Goal: Task Accomplishment & Management: Use online tool/utility

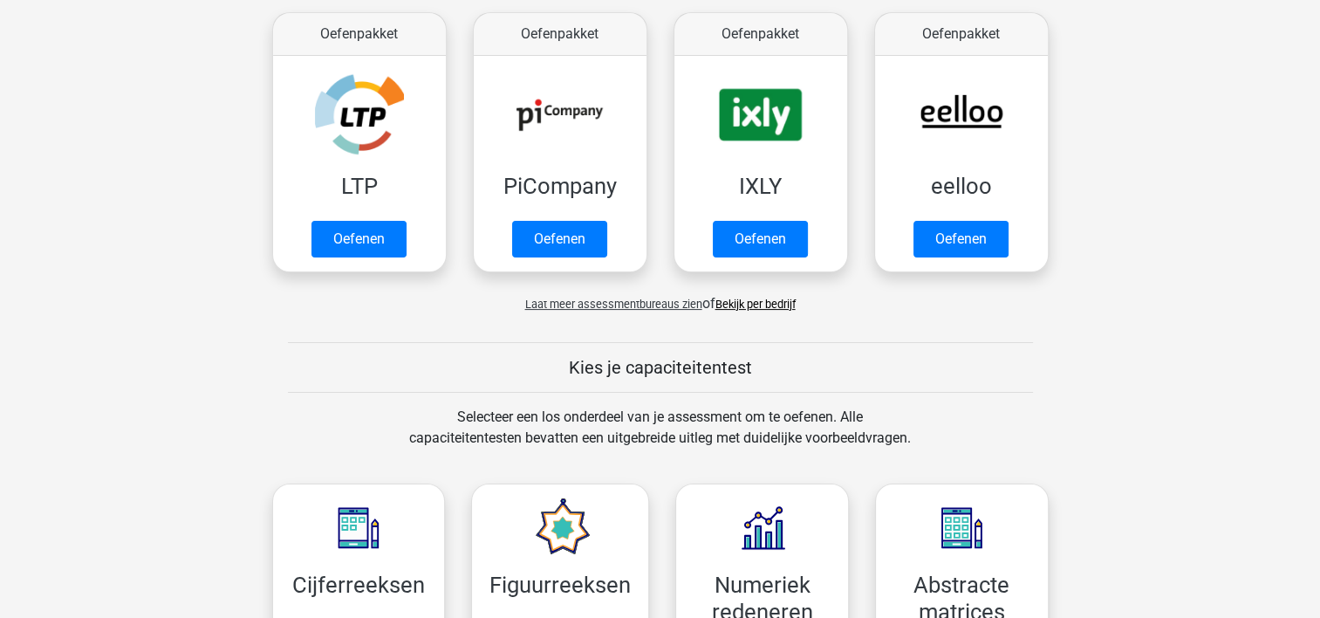
scroll to position [349, 0]
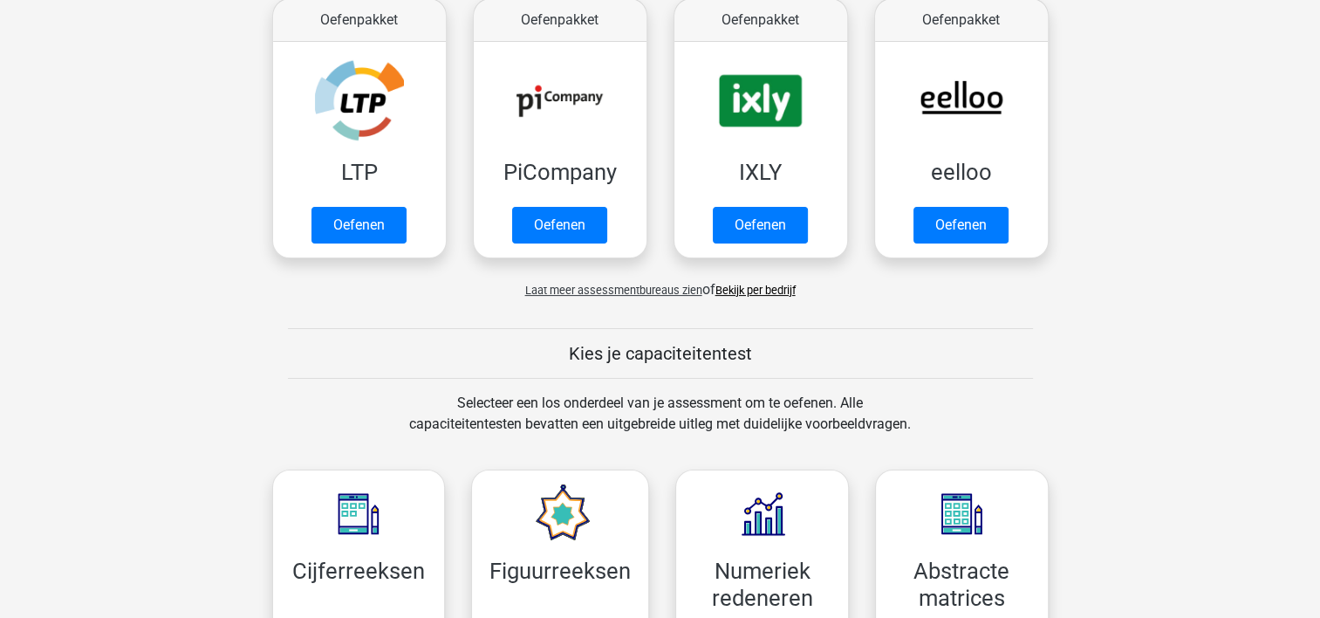
click at [606, 288] on span "Laat meer assessmentbureaus zien" at bounding box center [613, 290] width 177 height 13
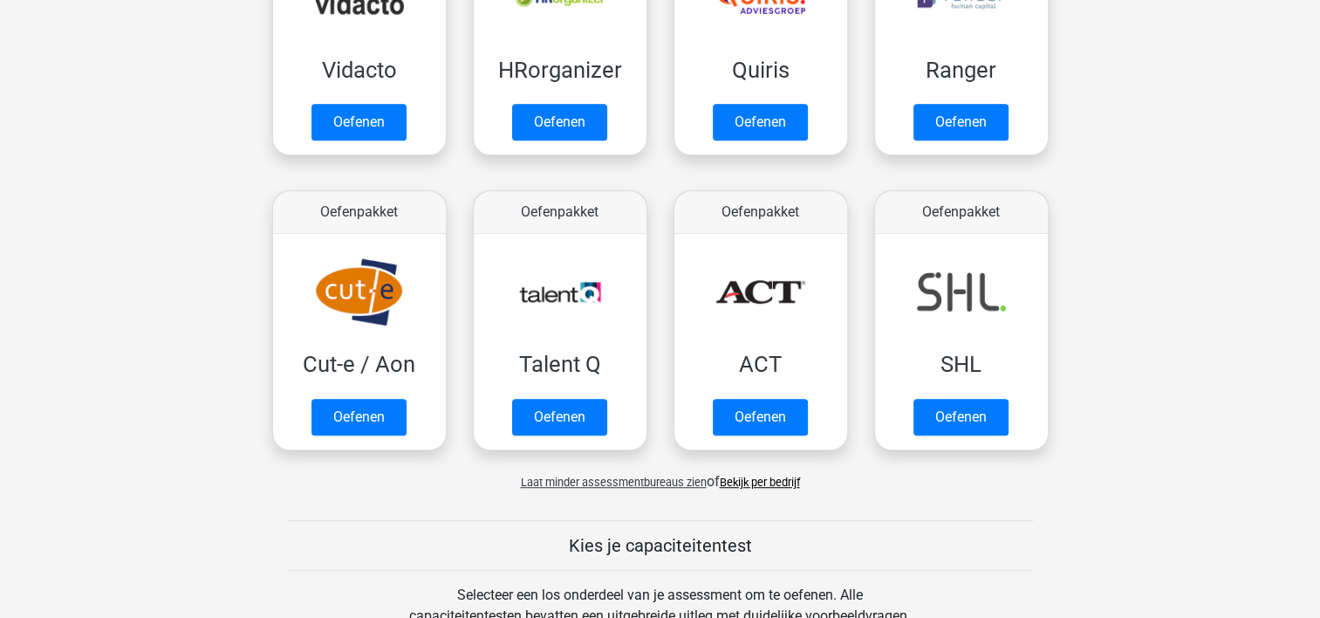
scroll to position [1222, 0]
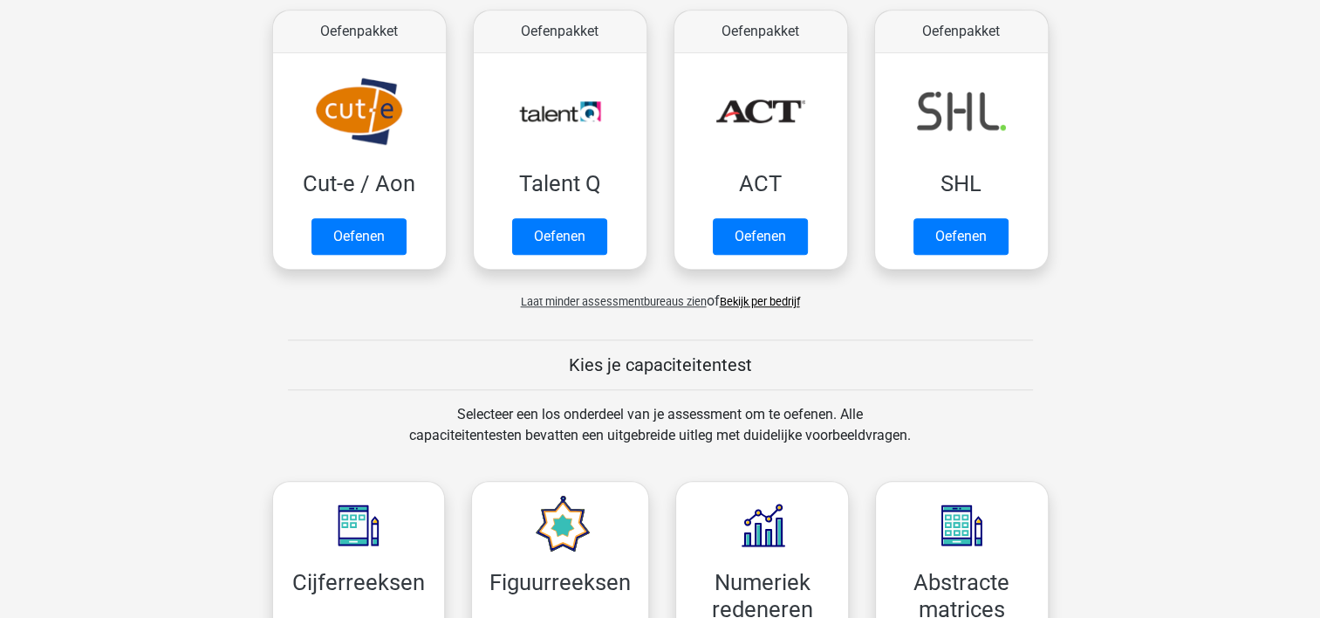
click at [613, 301] on span "Laat minder assessmentbureaus zien" at bounding box center [614, 301] width 186 height 13
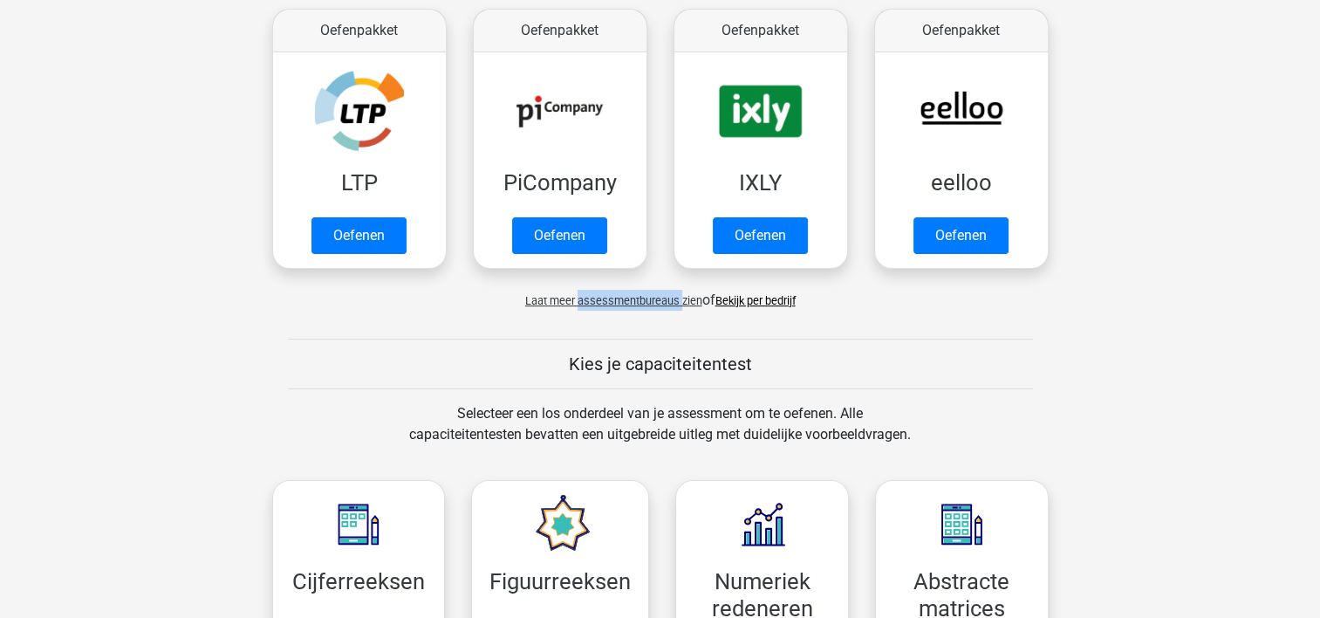
click at [613, 301] on span "Laat meer assessmentbureaus zien" at bounding box center [613, 300] width 177 height 13
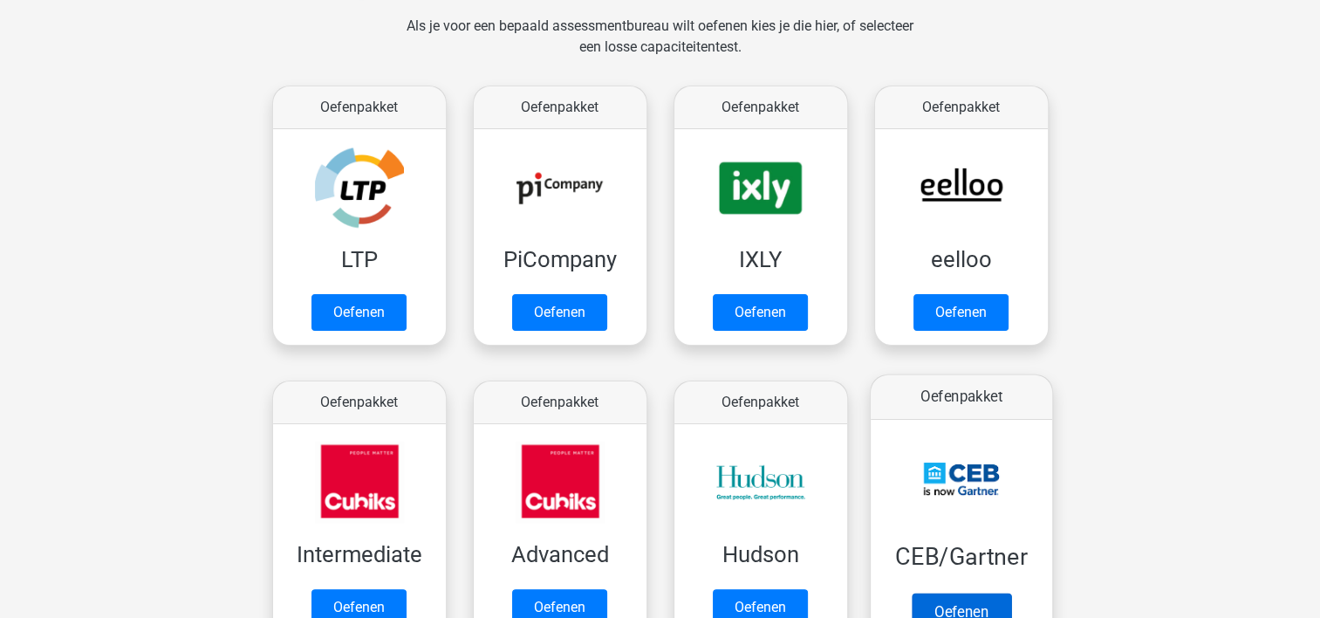
scroll to position [262, 0]
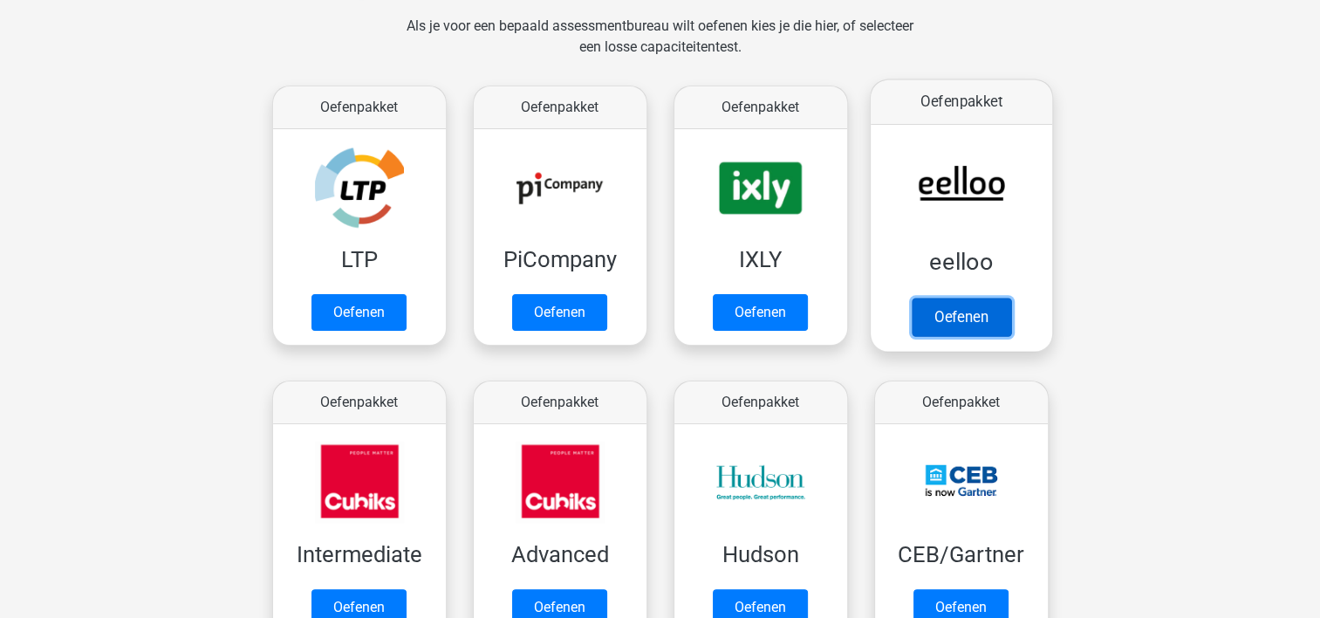
click at [952, 311] on link "Oefenen" at bounding box center [960, 317] width 99 height 38
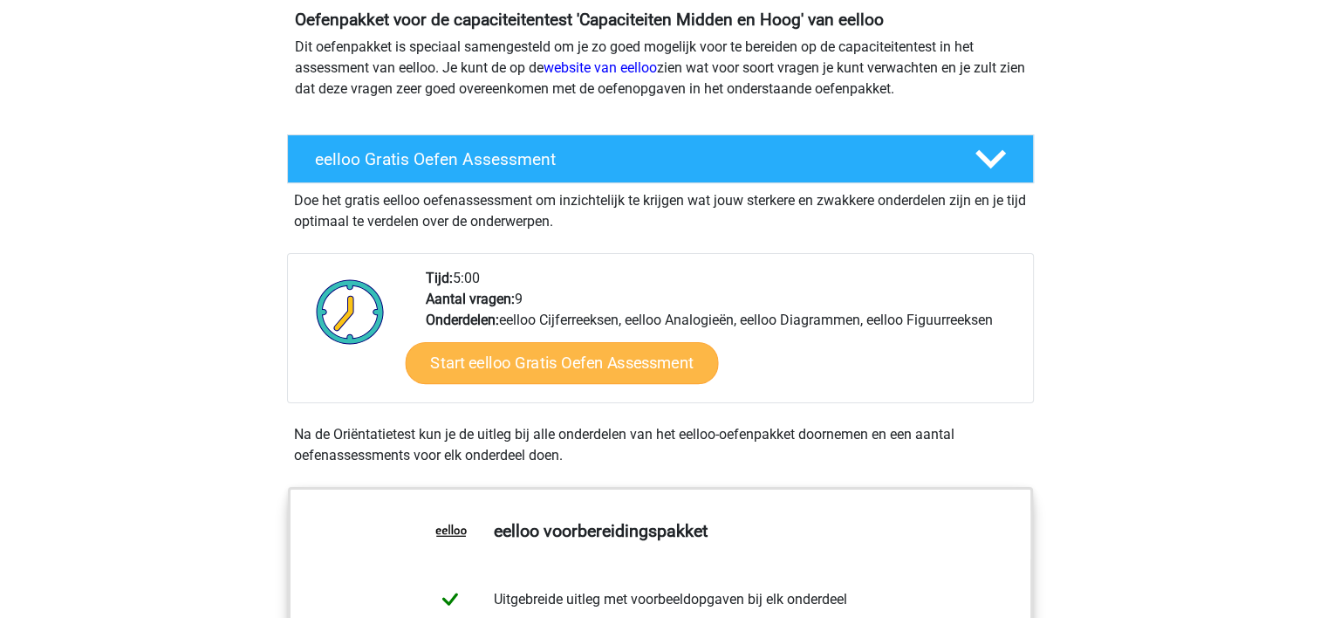
scroll to position [175, 0]
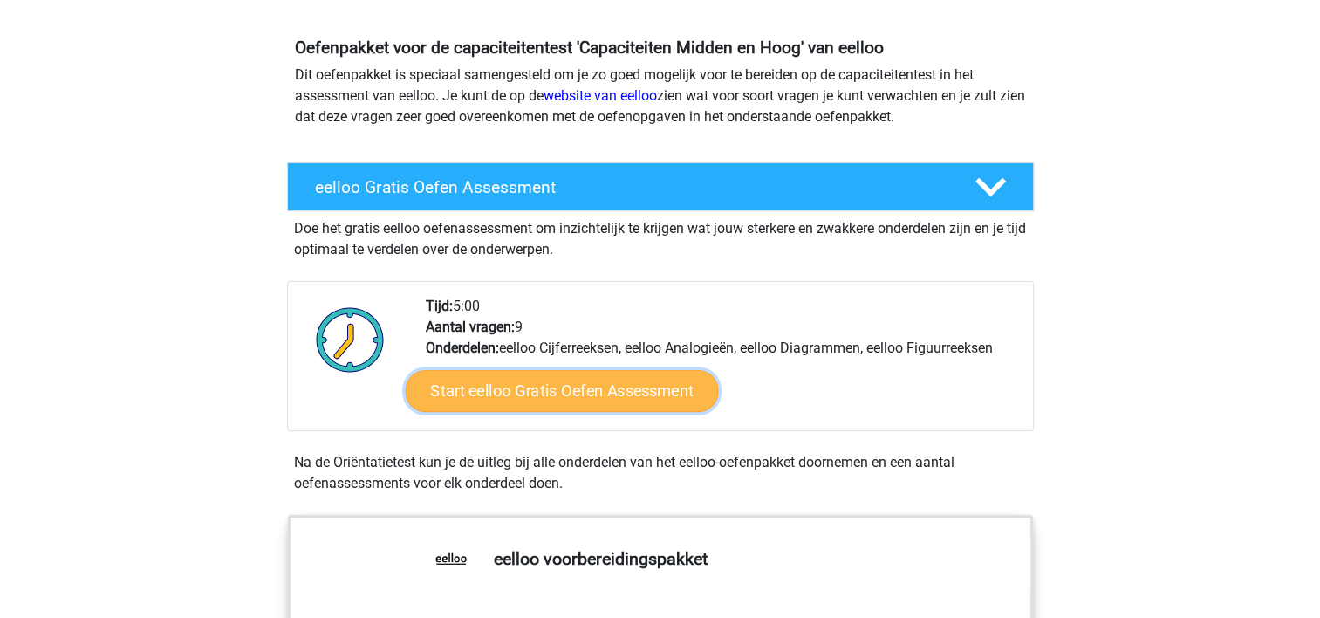
click at [618, 403] on link "Start eelloo Gratis Oefen Assessment" at bounding box center [561, 391] width 313 height 42
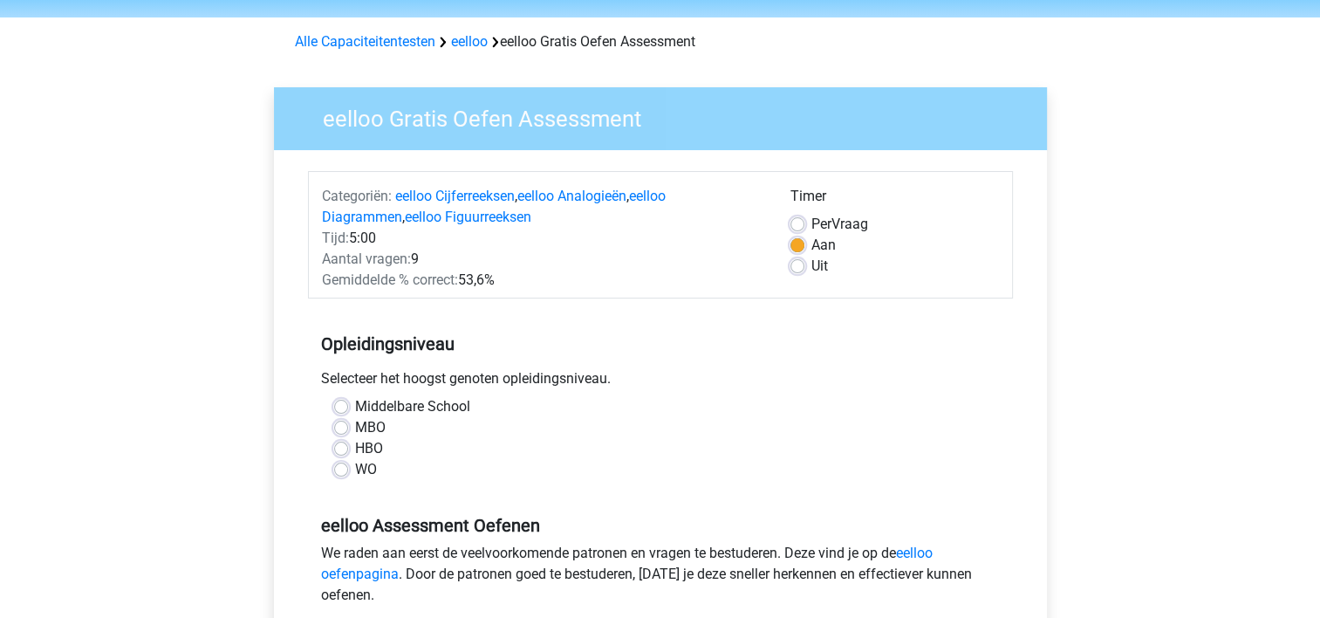
scroll to position [87, 0]
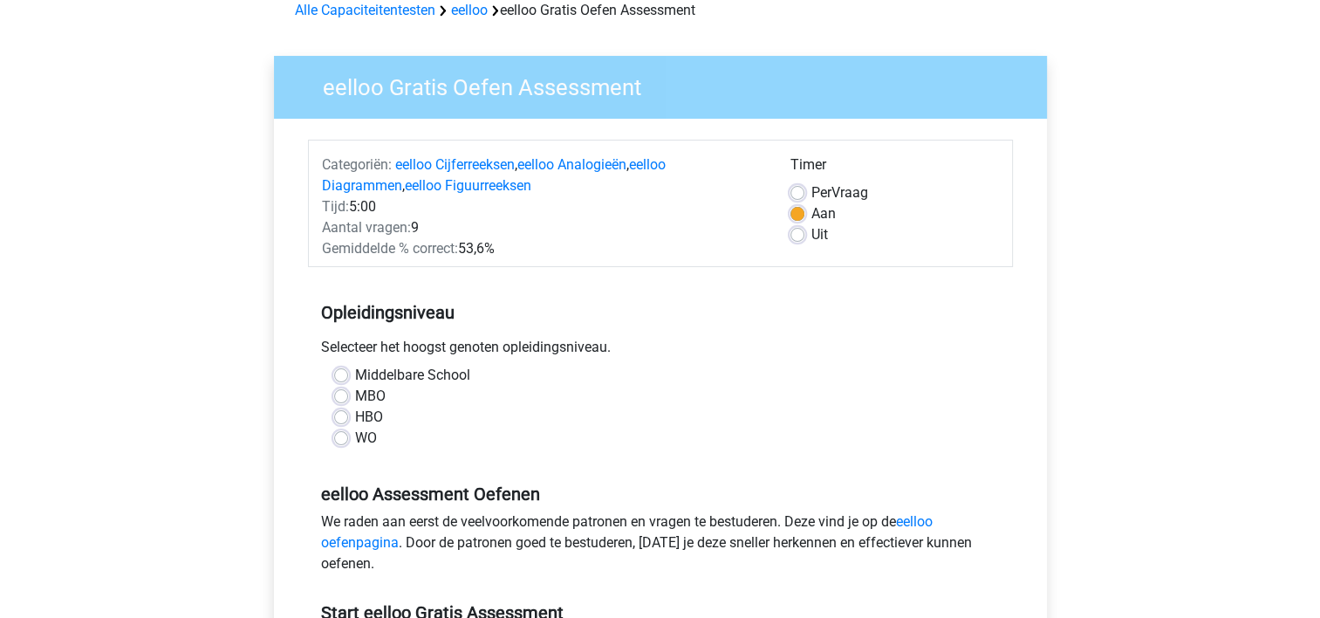
click at [355, 415] on label "HBO" at bounding box center [369, 417] width 28 height 21
click at [339, 415] on input "HBO" at bounding box center [341, 415] width 14 height 17
radio input "true"
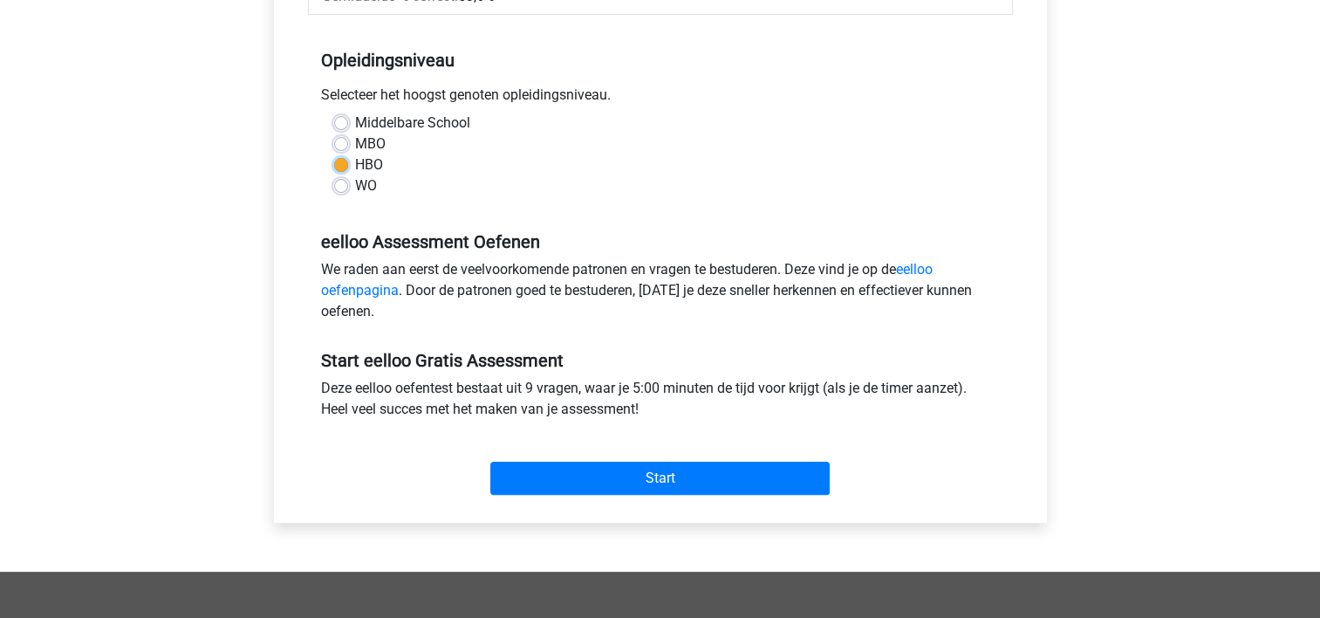
scroll to position [349, 0]
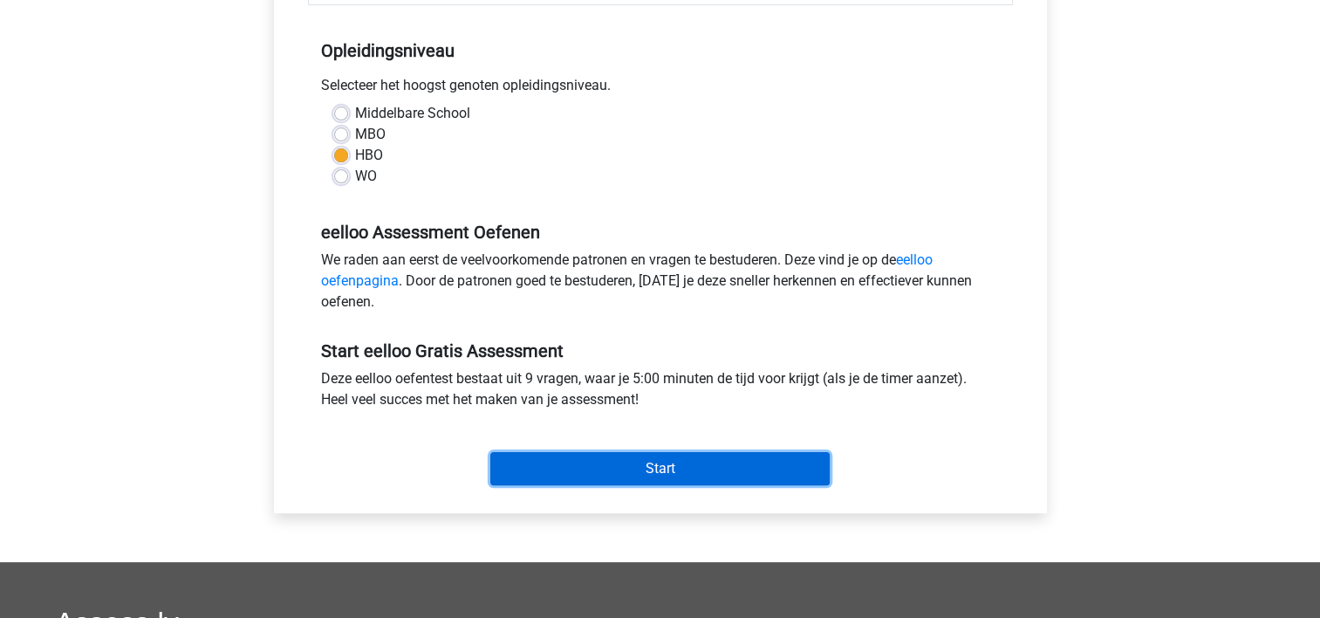
click at [669, 468] on input "Start" at bounding box center [659, 468] width 339 height 33
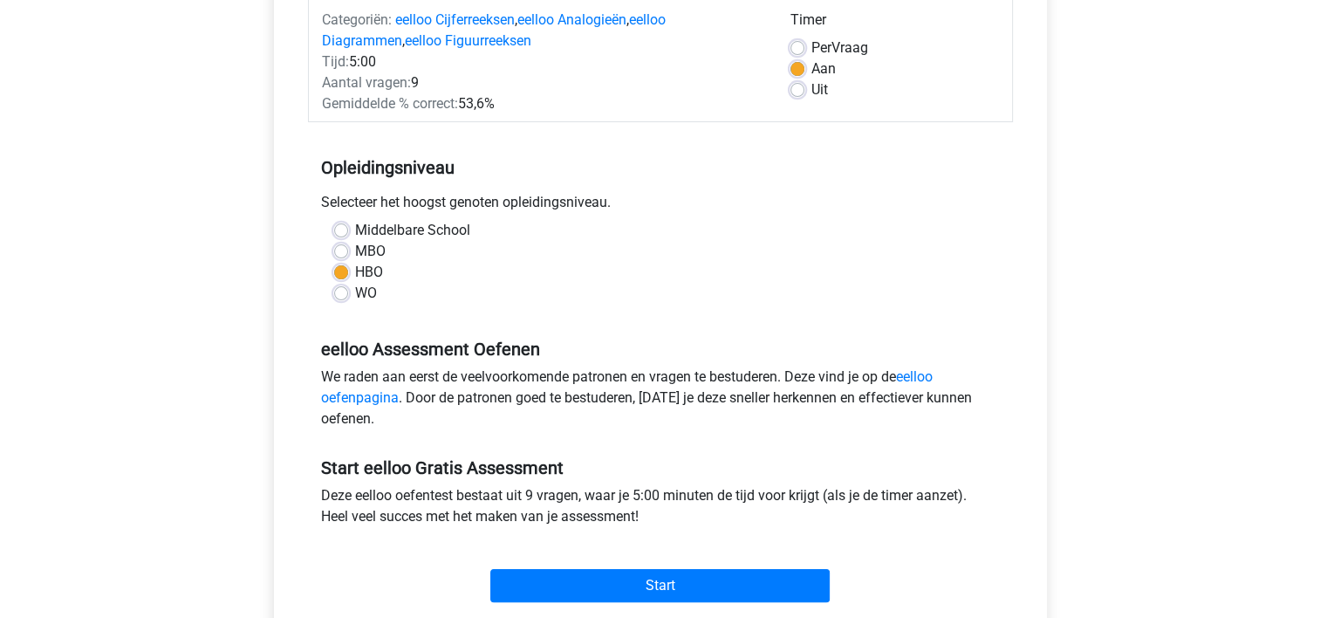
scroll to position [87, 0]
